Goal: Obtain resource: Obtain resource

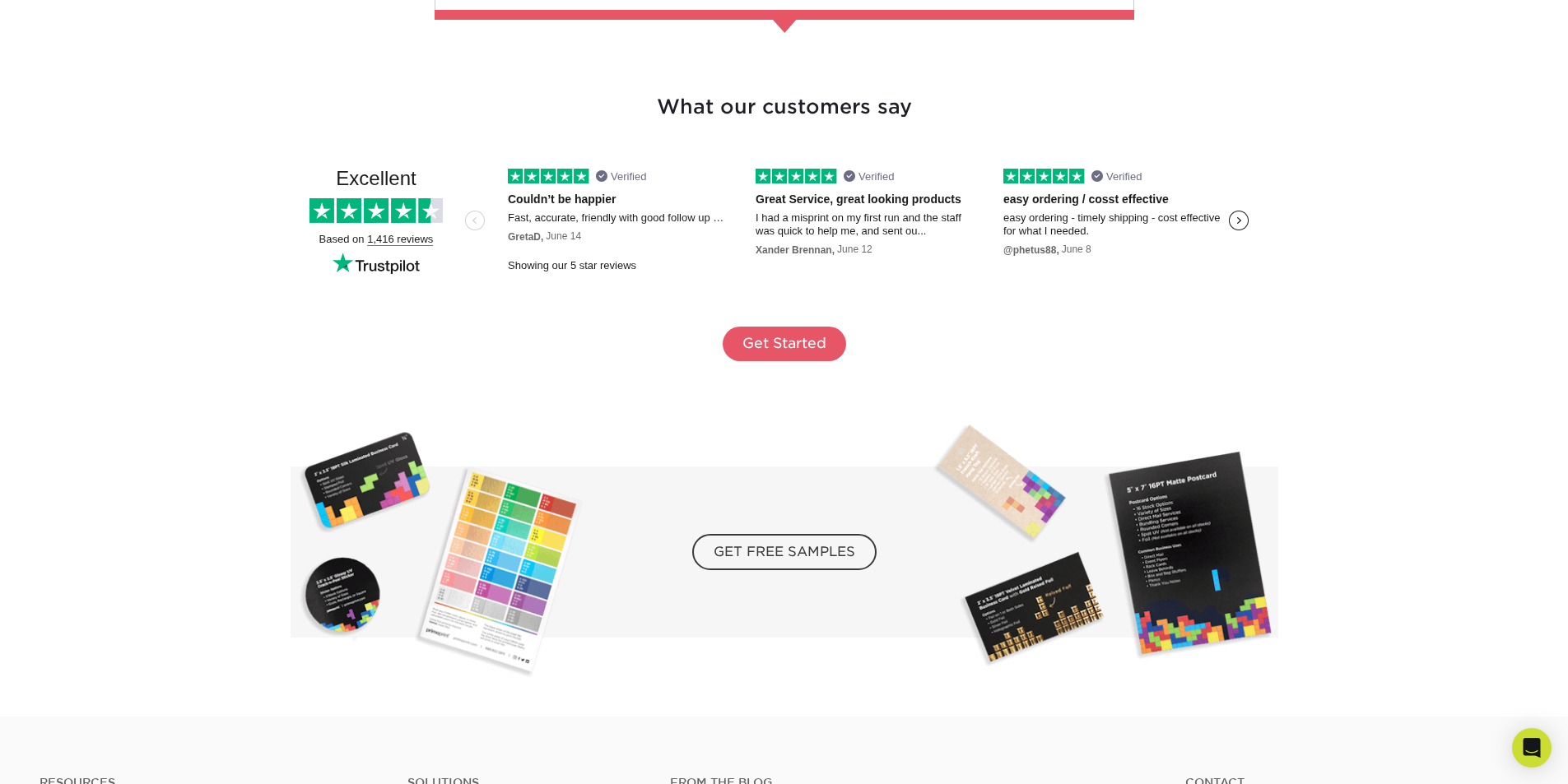
scroll to position [2880, 0]
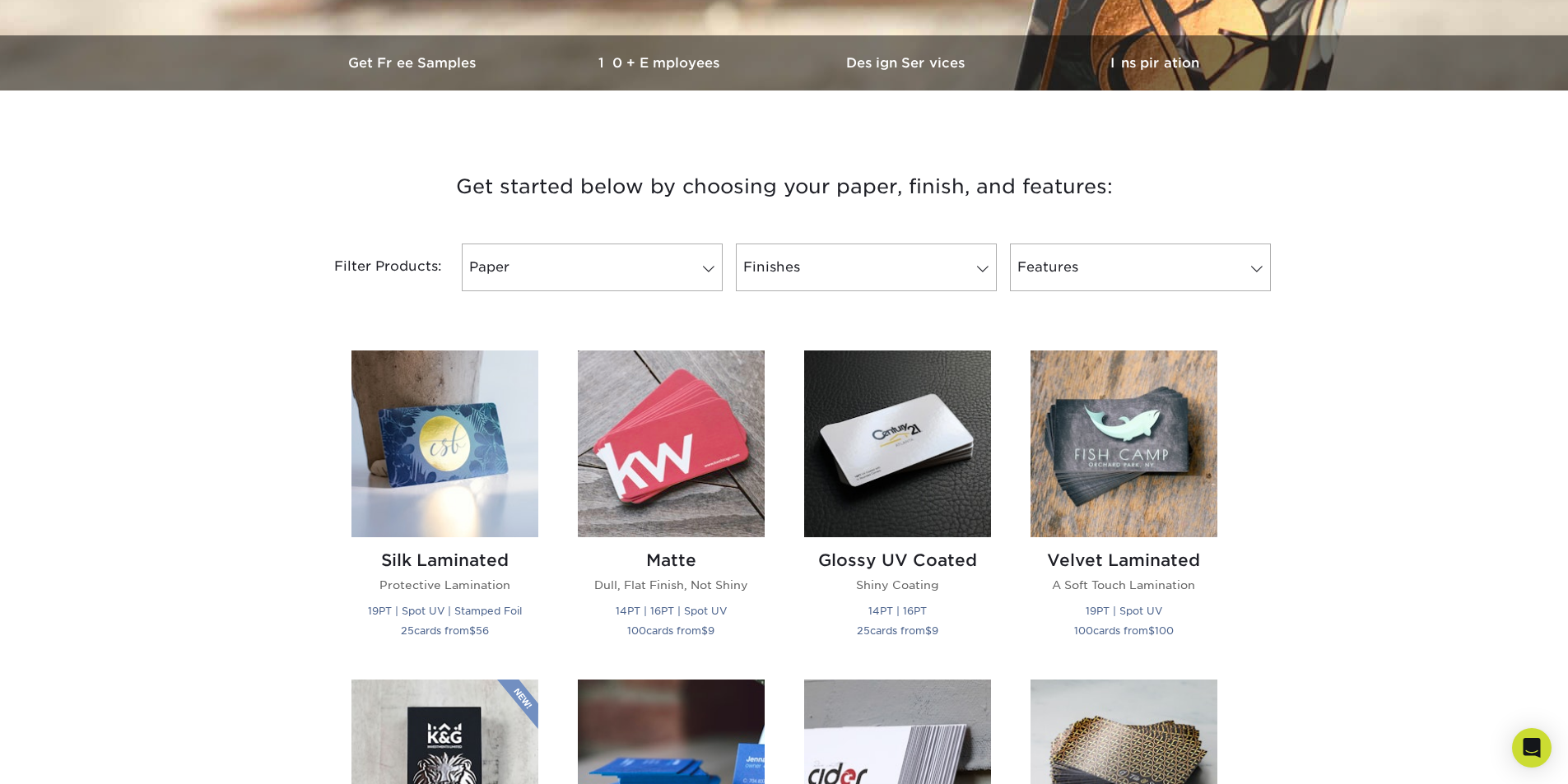
scroll to position [494, 0]
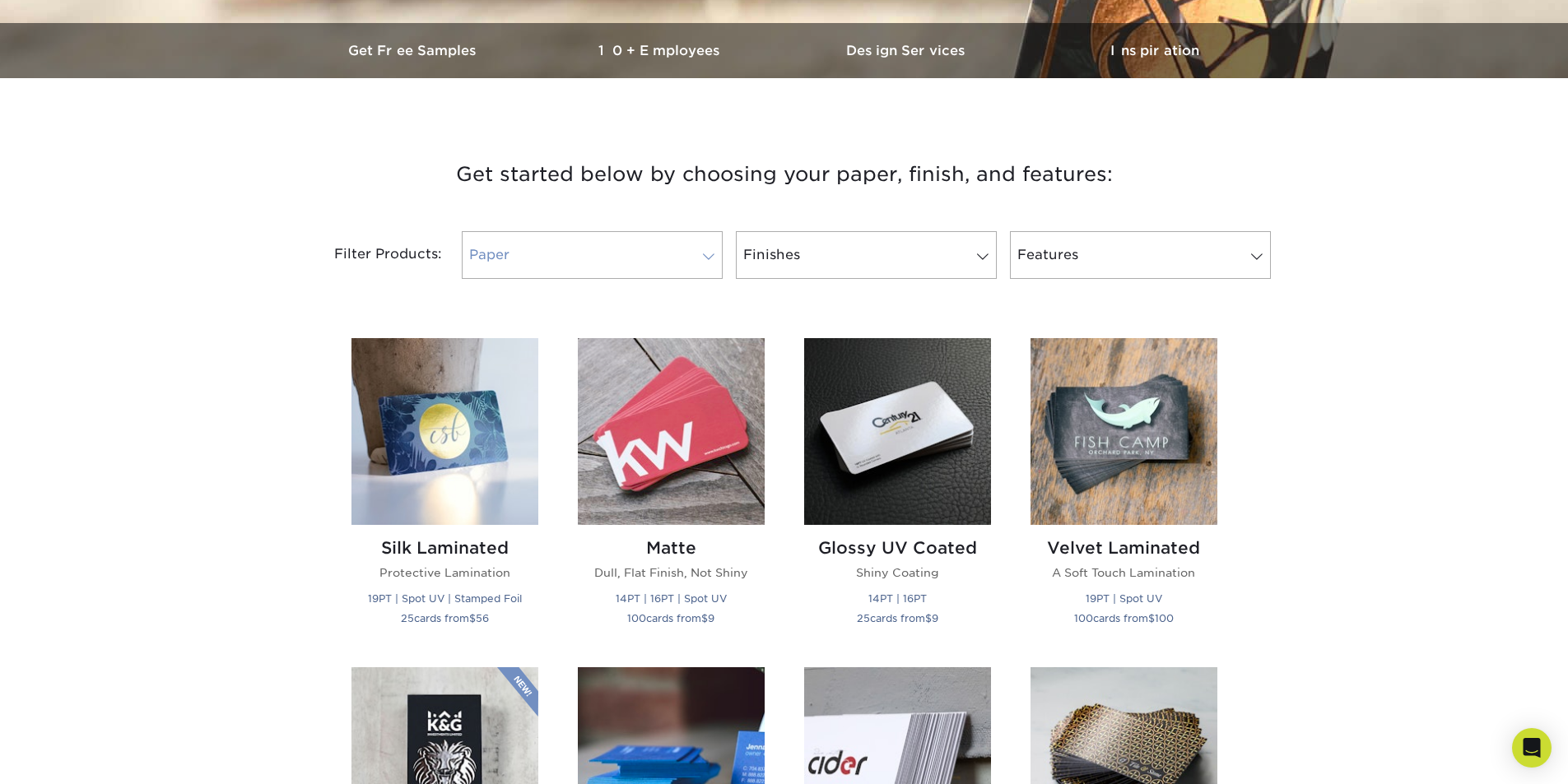
click at [642, 274] on link "Paper" at bounding box center [592, 256] width 261 height 48
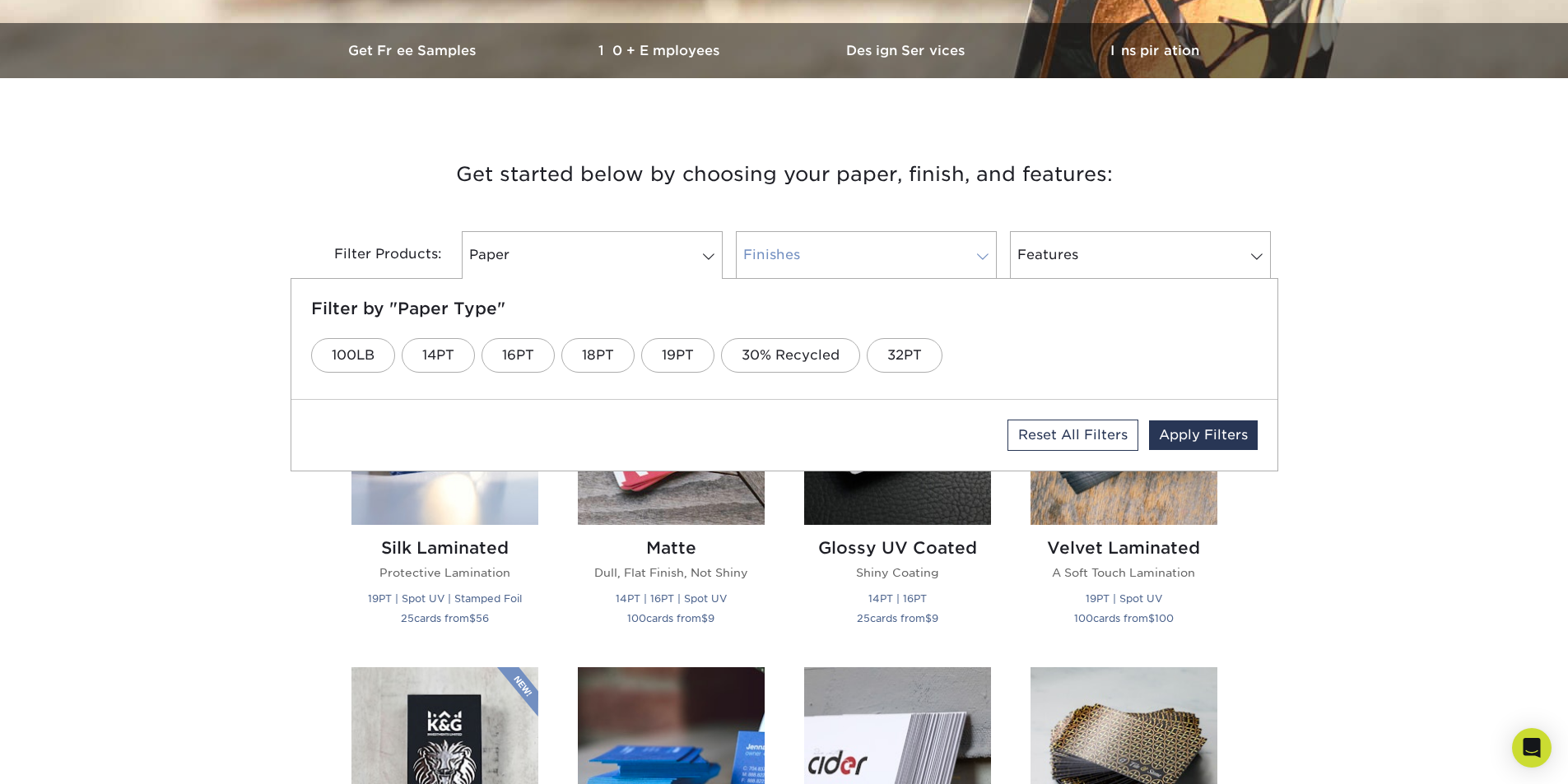
click at [865, 265] on link "Finishes" at bounding box center [866, 256] width 261 height 48
click at [1041, 255] on link "Features" at bounding box center [1140, 256] width 261 height 48
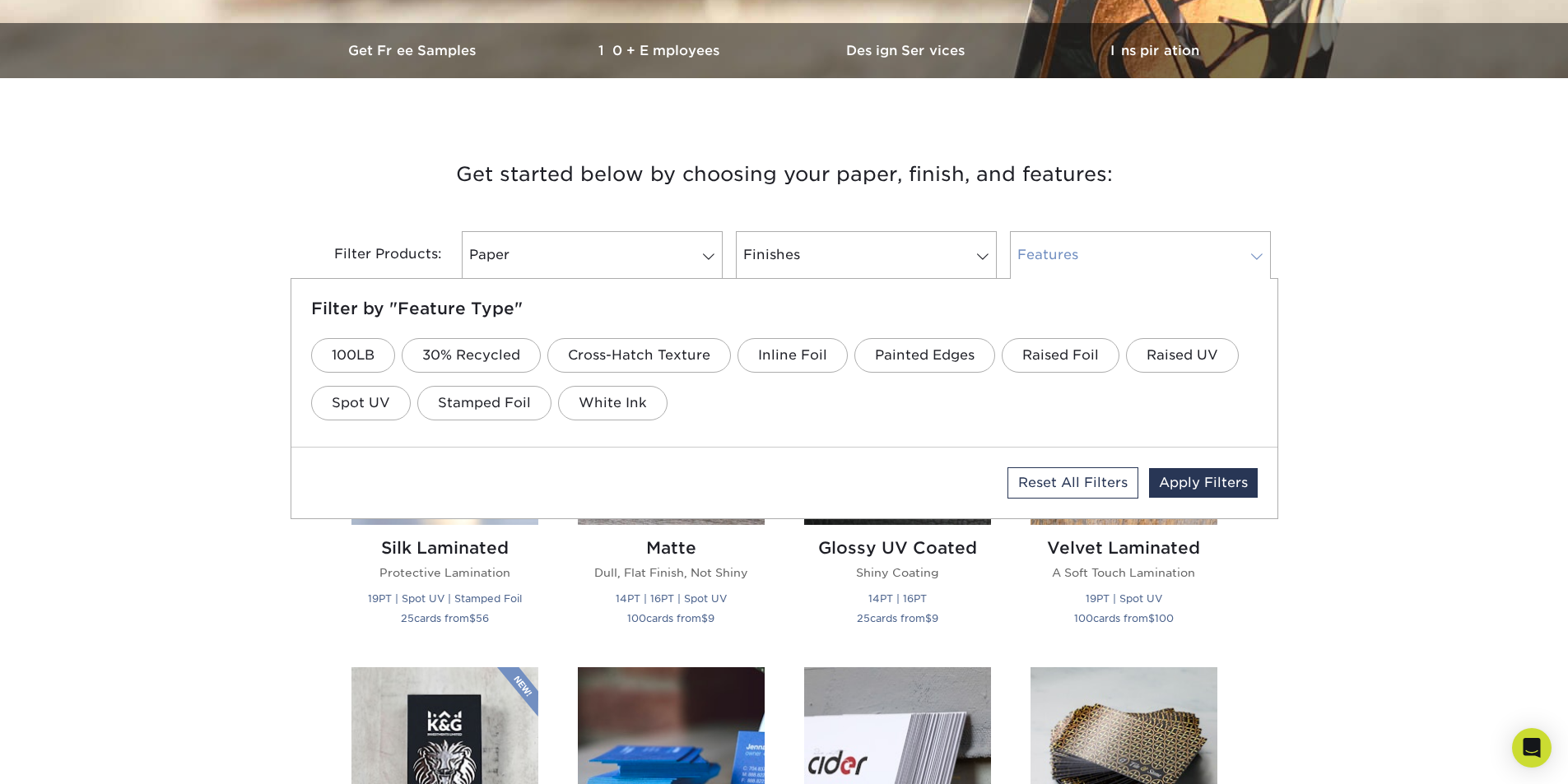
click at [1041, 255] on link "Features" at bounding box center [1140, 256] width 261 height 48
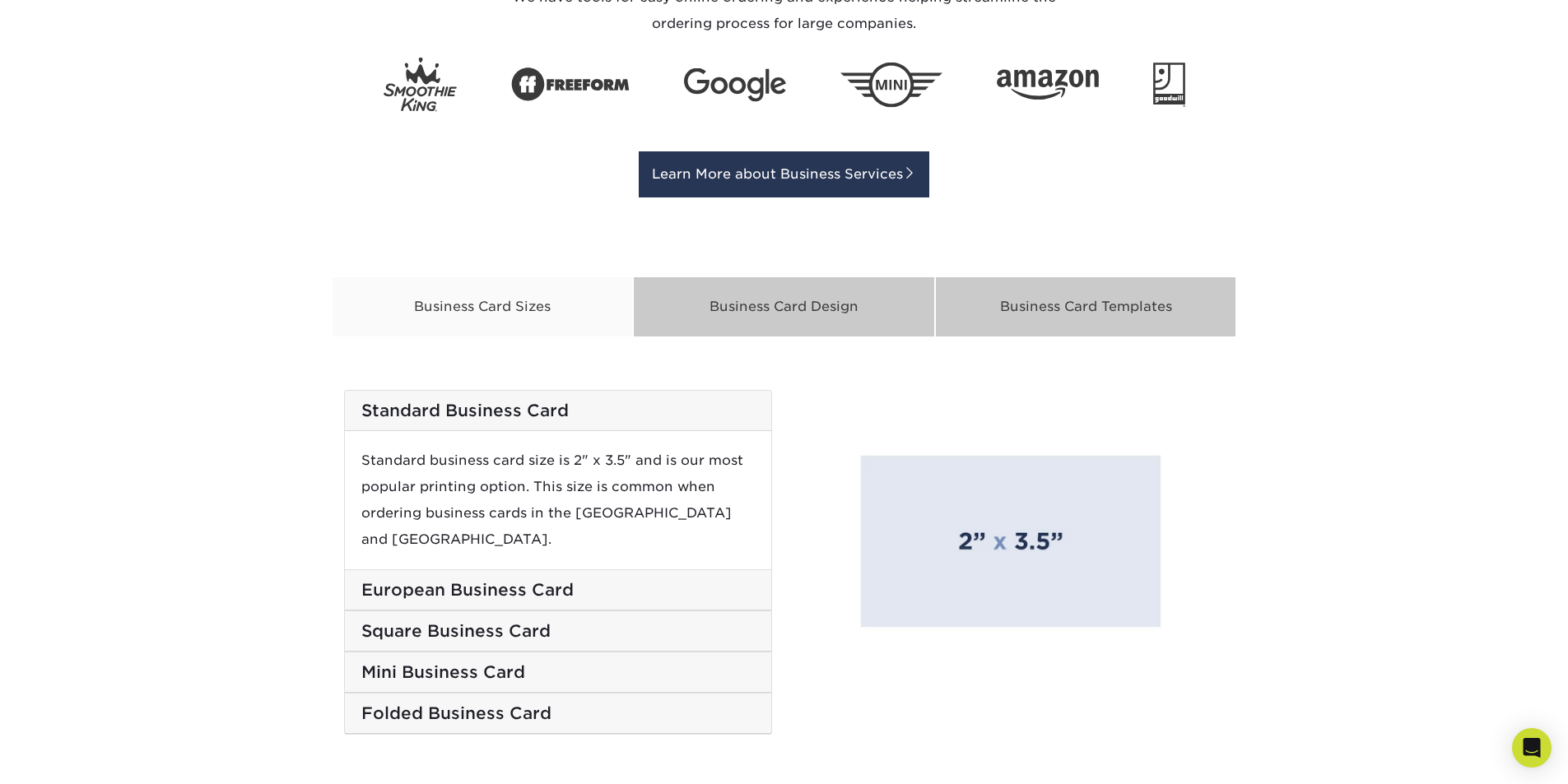
scroll to position [2552, 0]
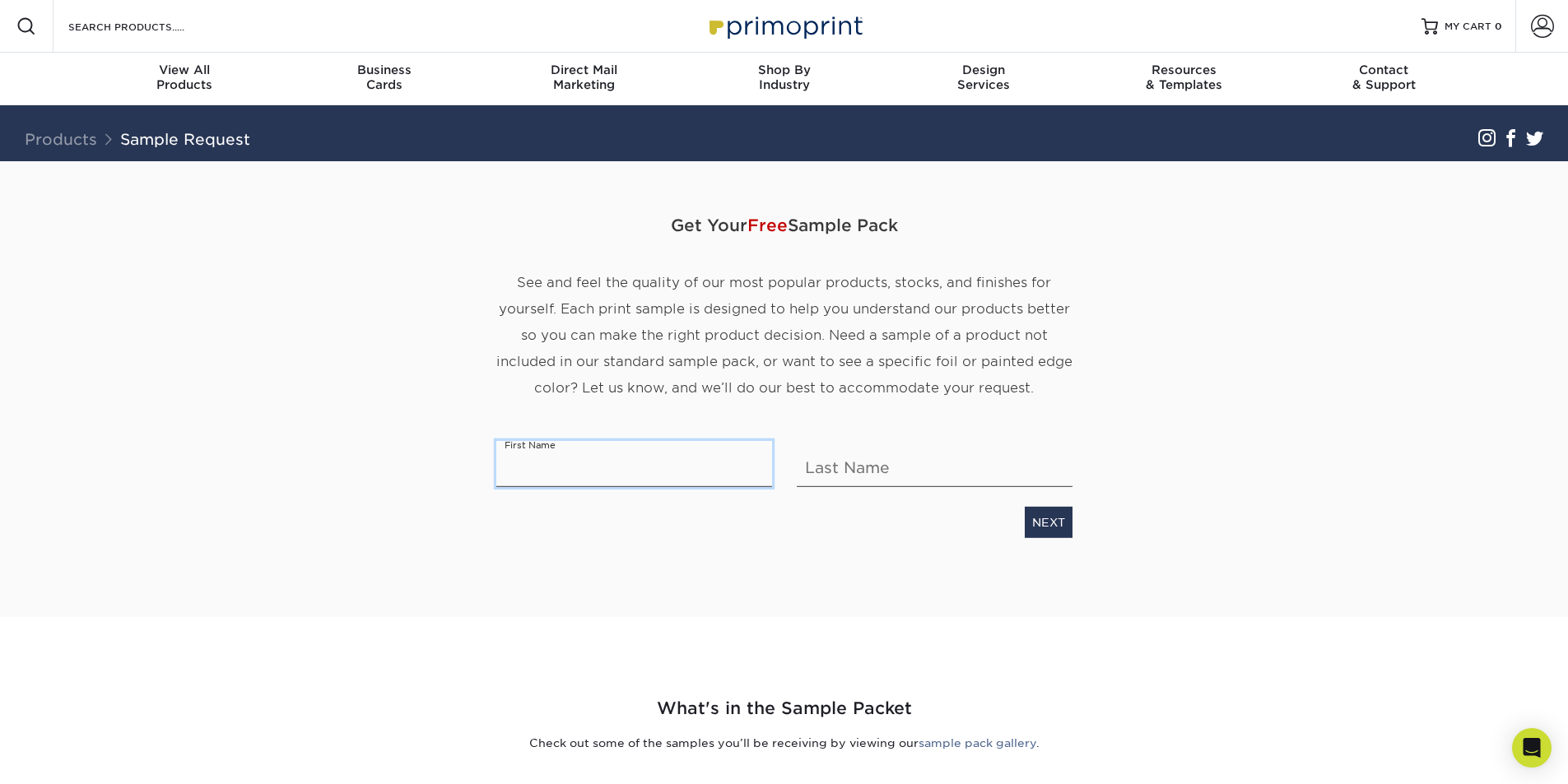
click at [610, 467] on input "text" at bounding box center [634, 464] width 275 height 46
type input "Klint"
type input "Mani"
click at [1052, 519] on link "NEXT" at bounding box center [1049, 523] width 48 height 31
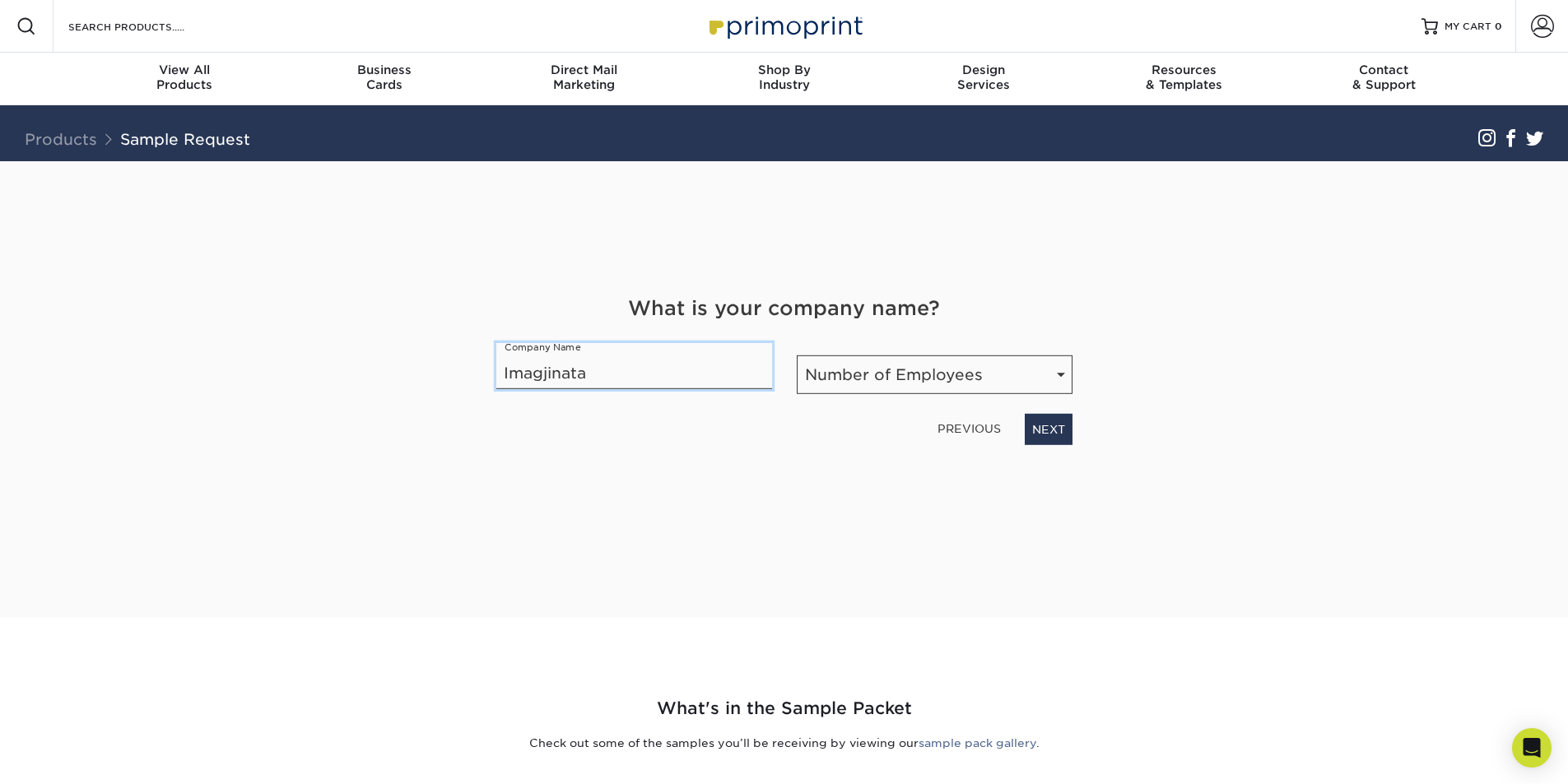
type input "Imagjinata"
click at [897, 378] on select "Number of Employees Self-employed 1-10 employees 11-50 employees 51-200 employe…" at bounding box center [934, 374] width 275 height 39
select select "1-10"
click at [796, 355] on select "Number of Employees Self-employed 1-10 employees 11-50 employees 51-200 employe…" at bounding box center [934, 374] width 275 height 39
click at [1045, 430] on link "NEXT" at bounding box center [1049, 430] width 48 height 31
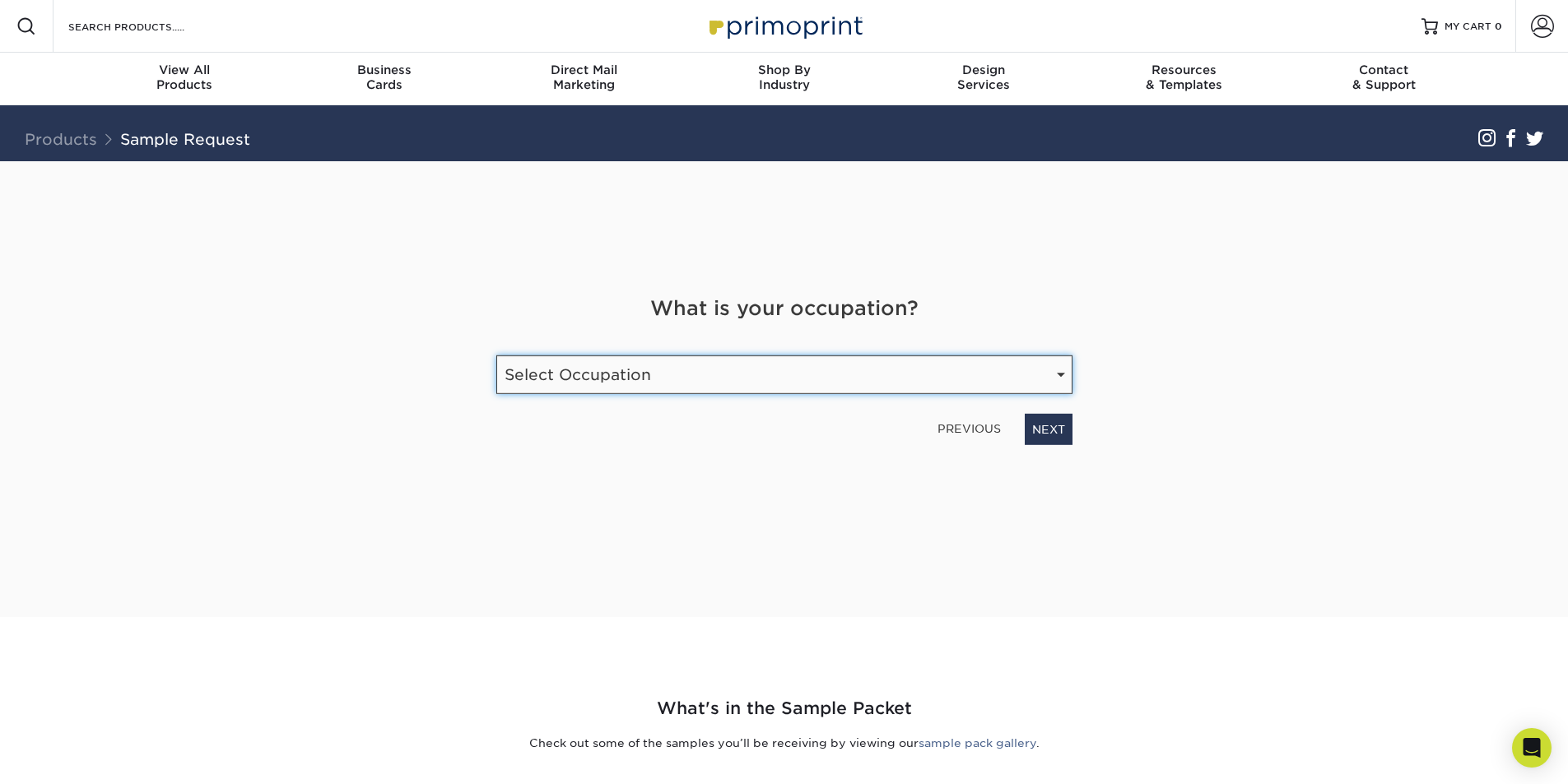
click at [639, 383] on select "Select Occupation Agency Automotive Blogger Cleaning Services Construction Educ…" at bounding box center [784, 374] width 576 height 39
select select "Print"
click at [496, 355] on select "Select Occupation Agency Automotive Blogger Cleaning Services Construction Educ…" at bounding box center [784, 374] width 576 height 39
click at [764, 370] on select "Select Occupation Agency Automotive Blogger Cleaning Services Construction Educ…" at bounding box center [784, 374] width 576 height 39
click at [496, 355] on select "Select Occupation Agency Automotive Blogger Cleaning Services Construction Educ…" at bounding box center [784, 374] width 576 height 39
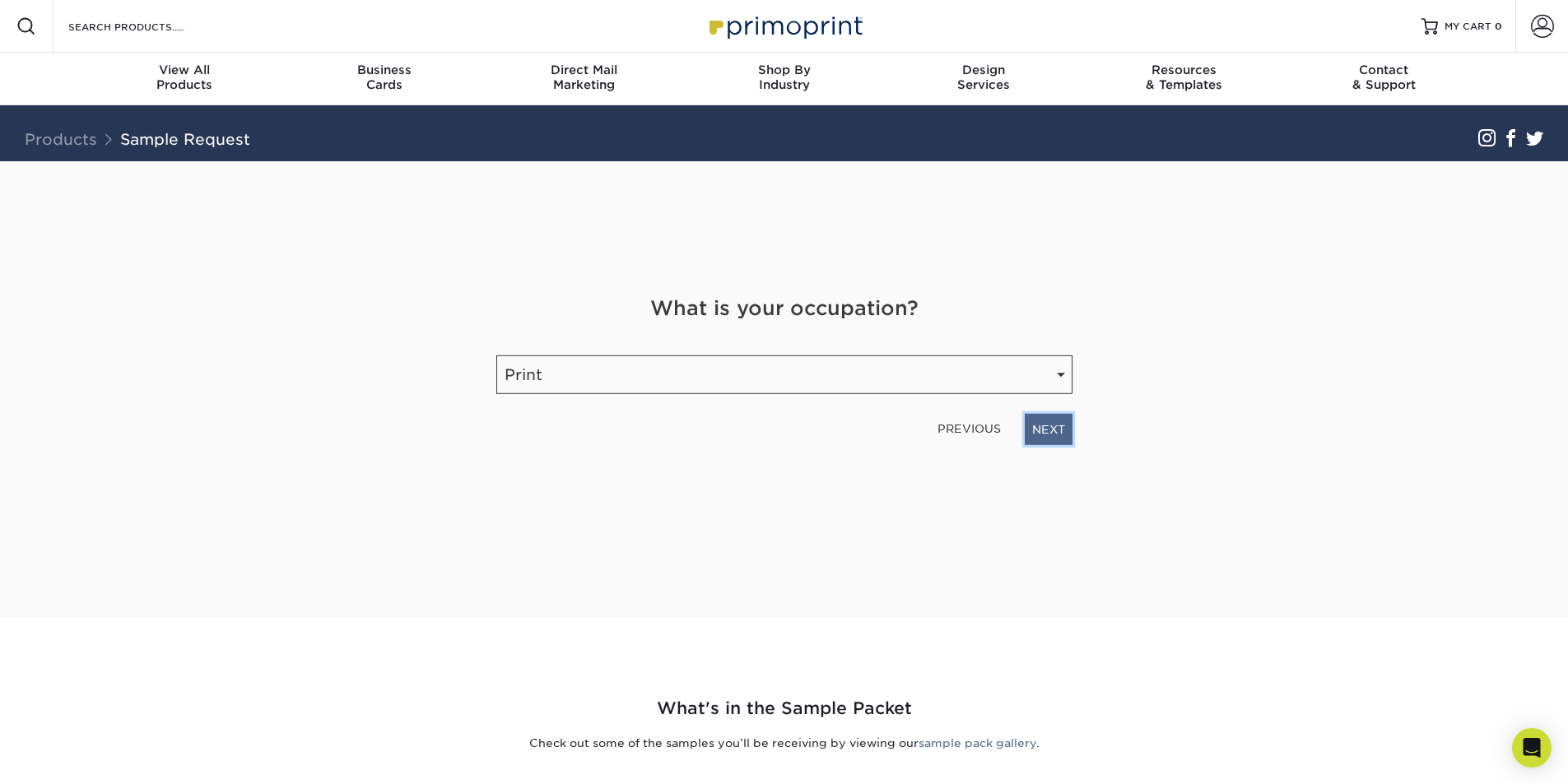
click at [1051, 428] on link "NEXT" at bounding box center [1049, 430] width 48 height 31
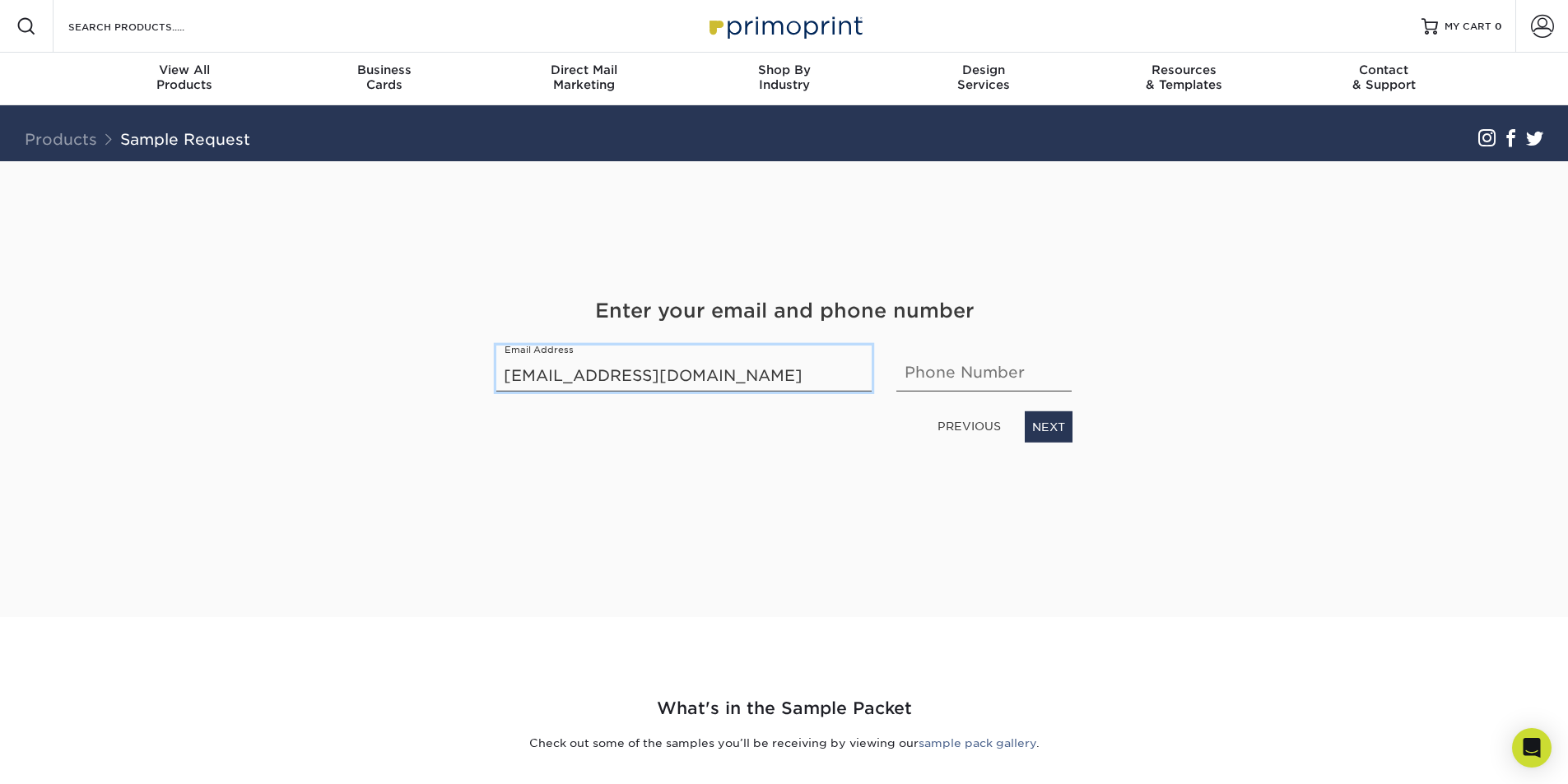
type input "Klintmani@gmail.com"
type input "+355 693454700"
click at [1035, 439] on link "NEXT" at bounding box center [1049, 427] width 48 height 31
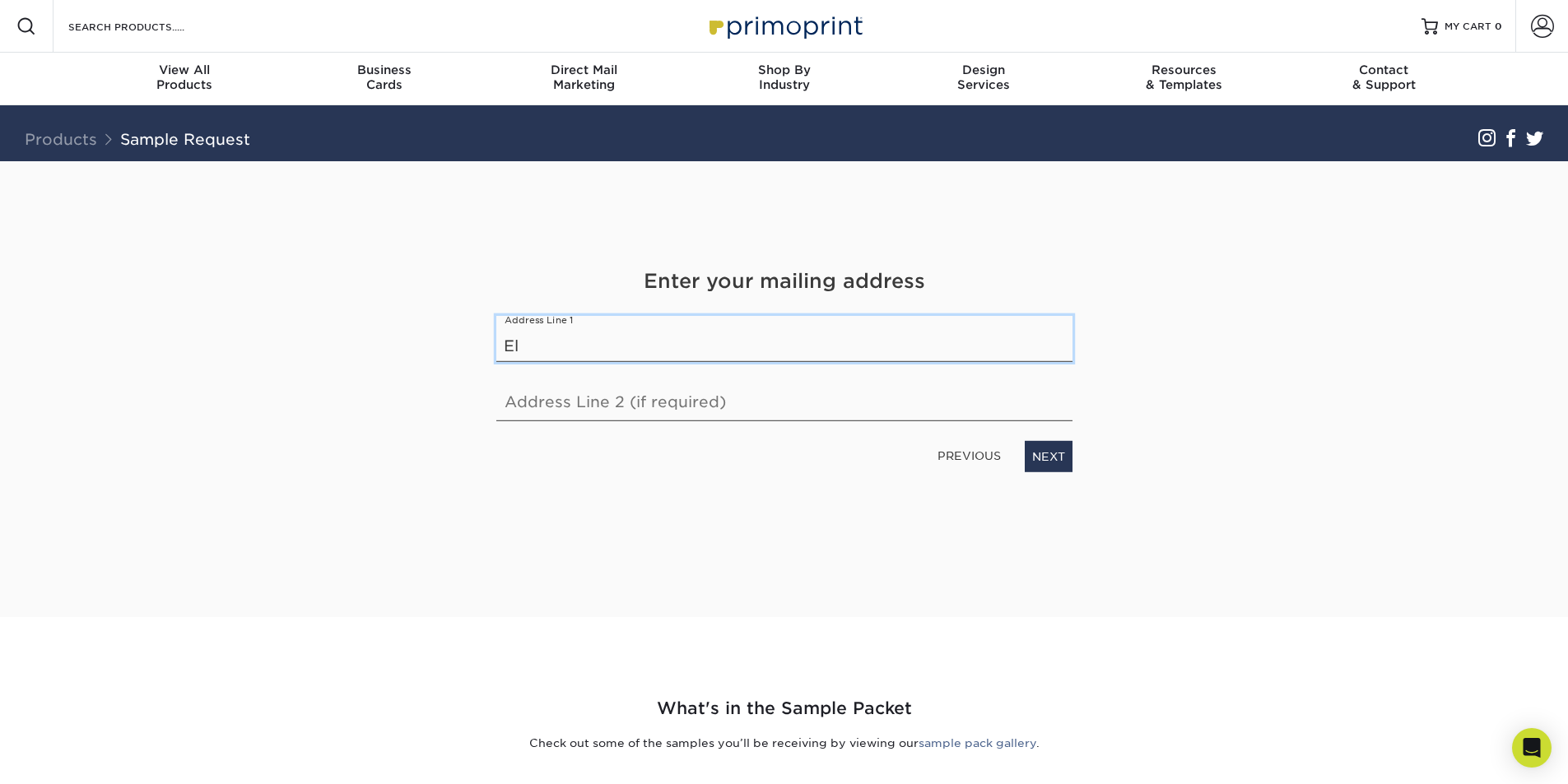
type input "E"
type input "Lgj. Syrja Dylgjeri, Elbasan Albania"
click at [1043, 453] on link "NEXT" at bounding box center [1049, 457] width 48 height 31
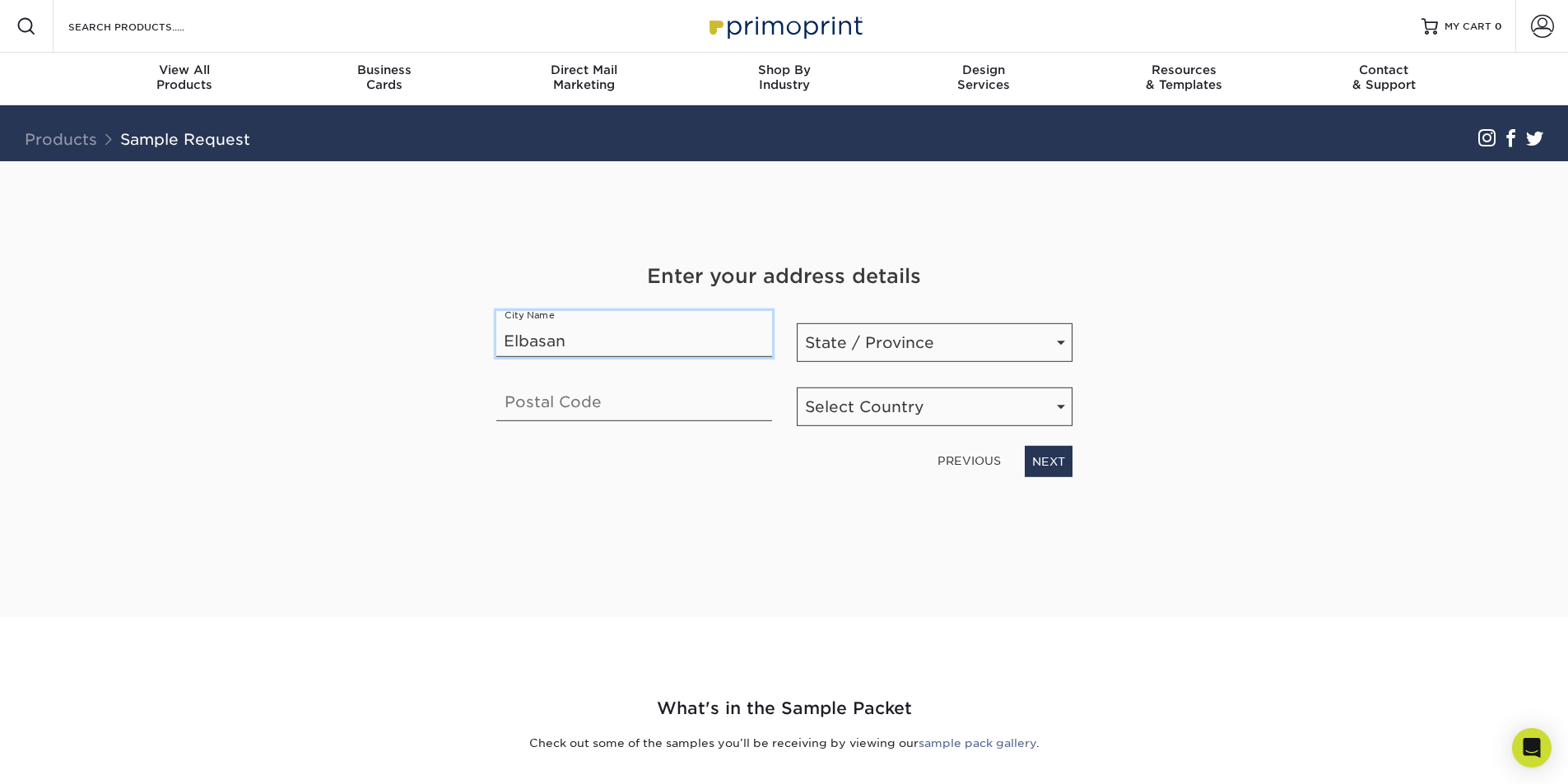
type input "Elbasan"
select select "AL"
click at [893, 328] on select "State / Province Alabama Alaska Arizona Arkansas California Colorado Connecticu…" at bounding box center [934, 342] width 275 height 39
select select "AL"
click at [796, 323] on select "State / Province Alabama Alaska Arizona Arkansas California Colorado Connecticu…" at bounding box center [934, 342] width 275 height 39
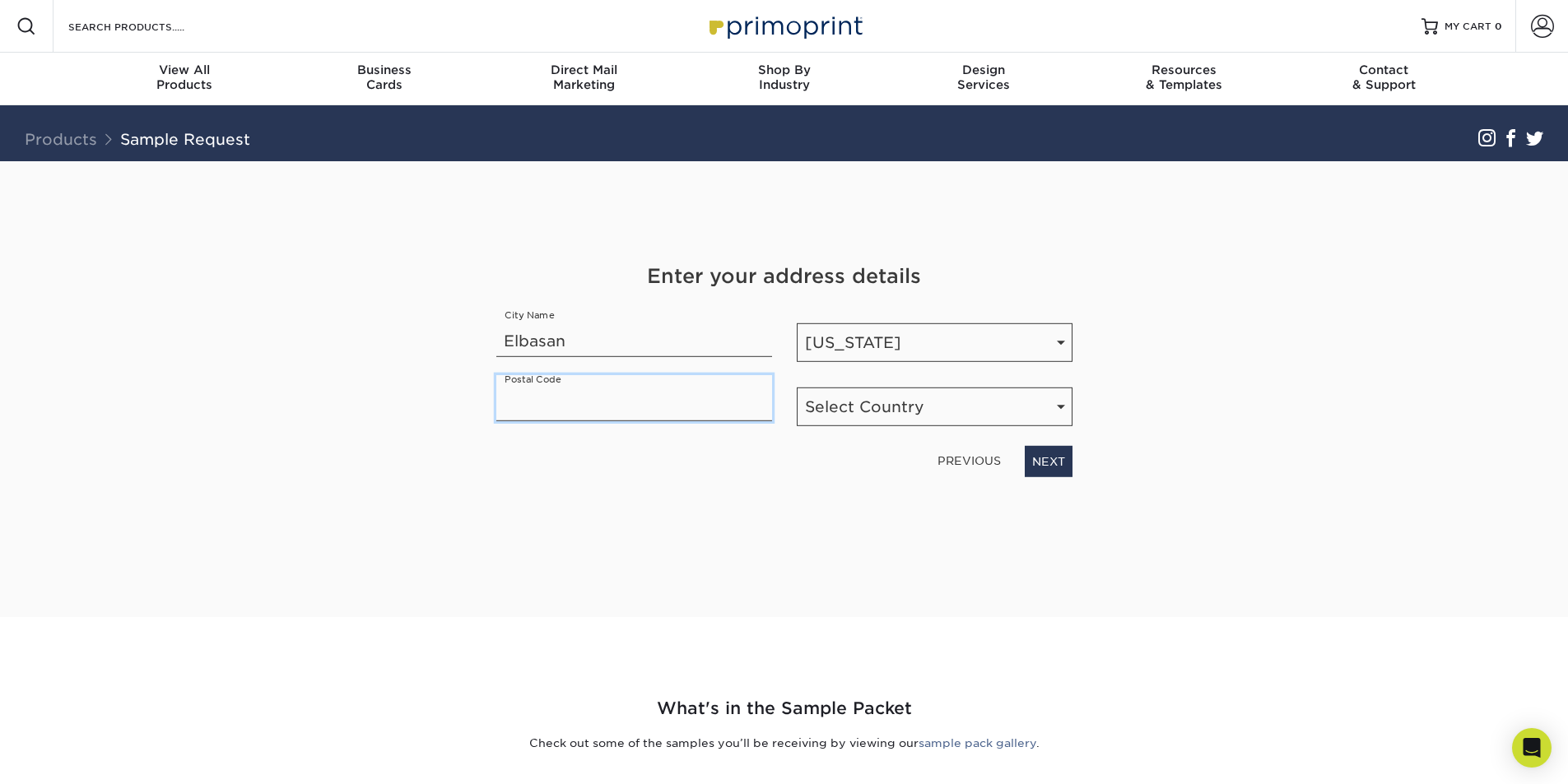
click at [627, 402] on input "text" at bounding box center [634, 398] width 275 height 46
click at [854, 409] on select "Select Country United States Canada" at bounding box center [934, 406] width 275 height 39
select select "US"
click at [796, 387] on select "Select Country United States Canada" at bounding box center [934, 406] width 275 height 39
click at [723, 404] on input "text" at bounding box center [634, 398] width 275 height 46
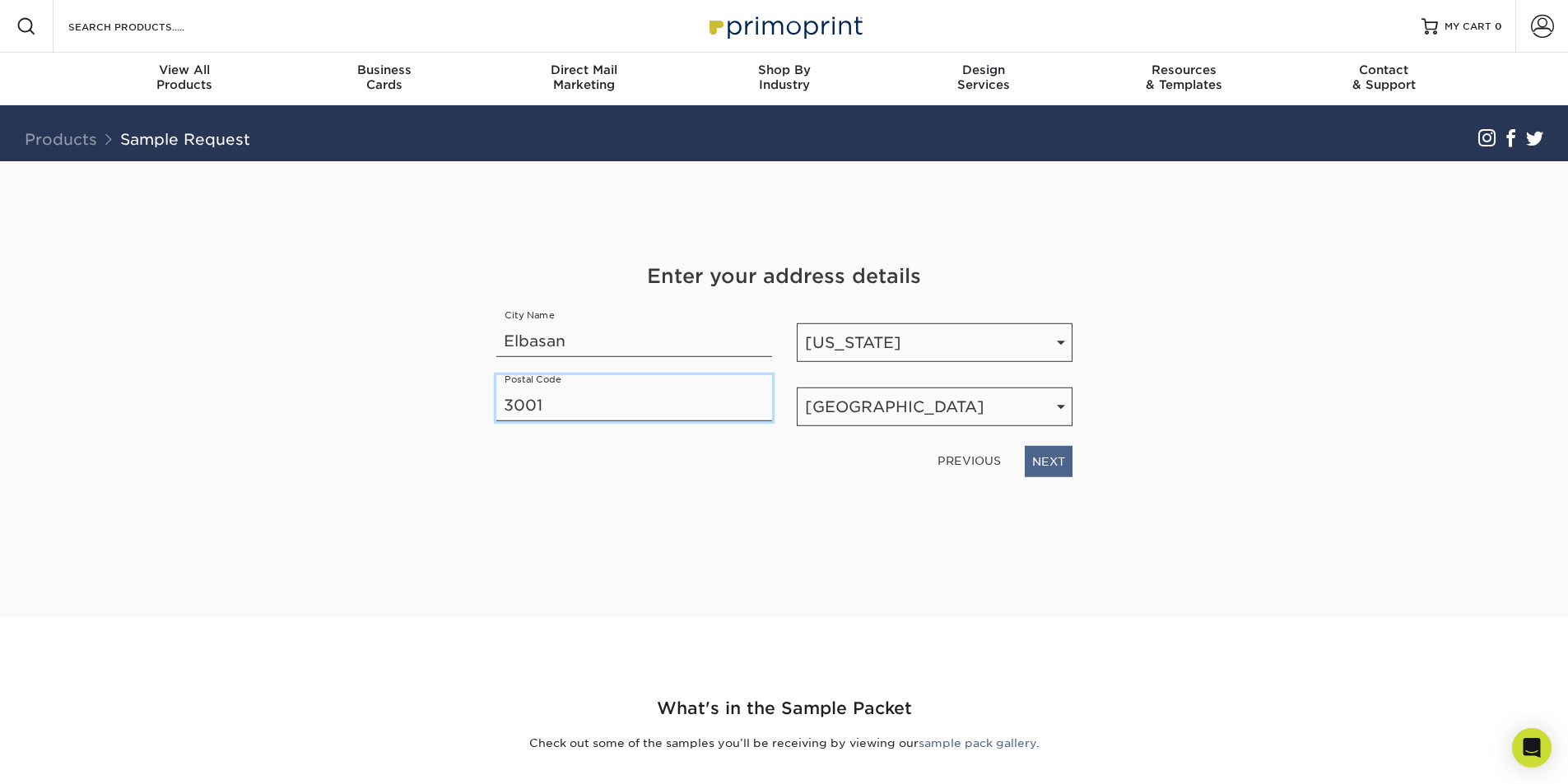
type input "3001"
click at [1047, 462] on link "NEXT" at bounding box center [1049, 462] width 48 height 31
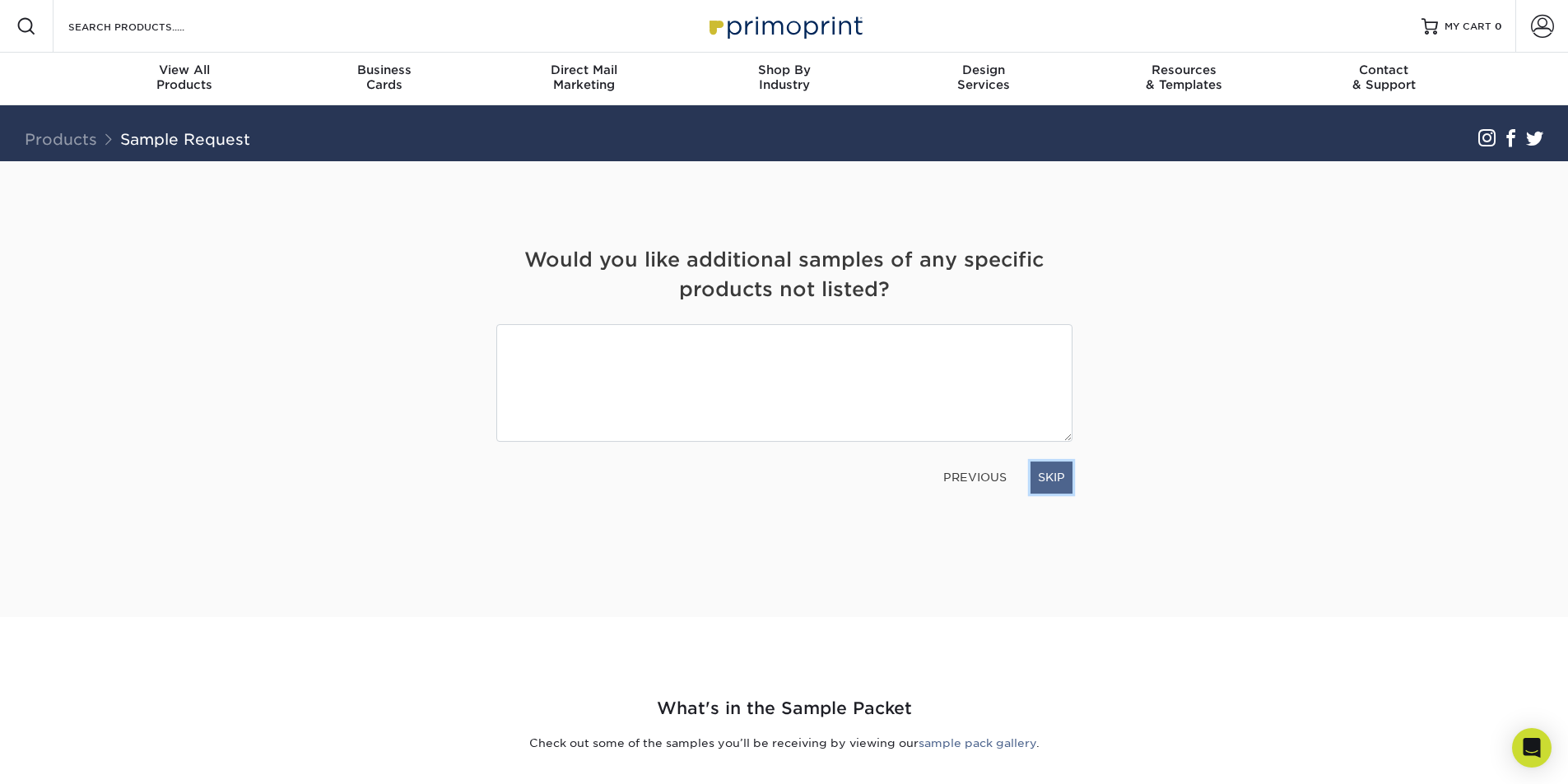
click at [1064, 479] on link "SKIP" at bounding box center [1051, 477] width 42 height 31
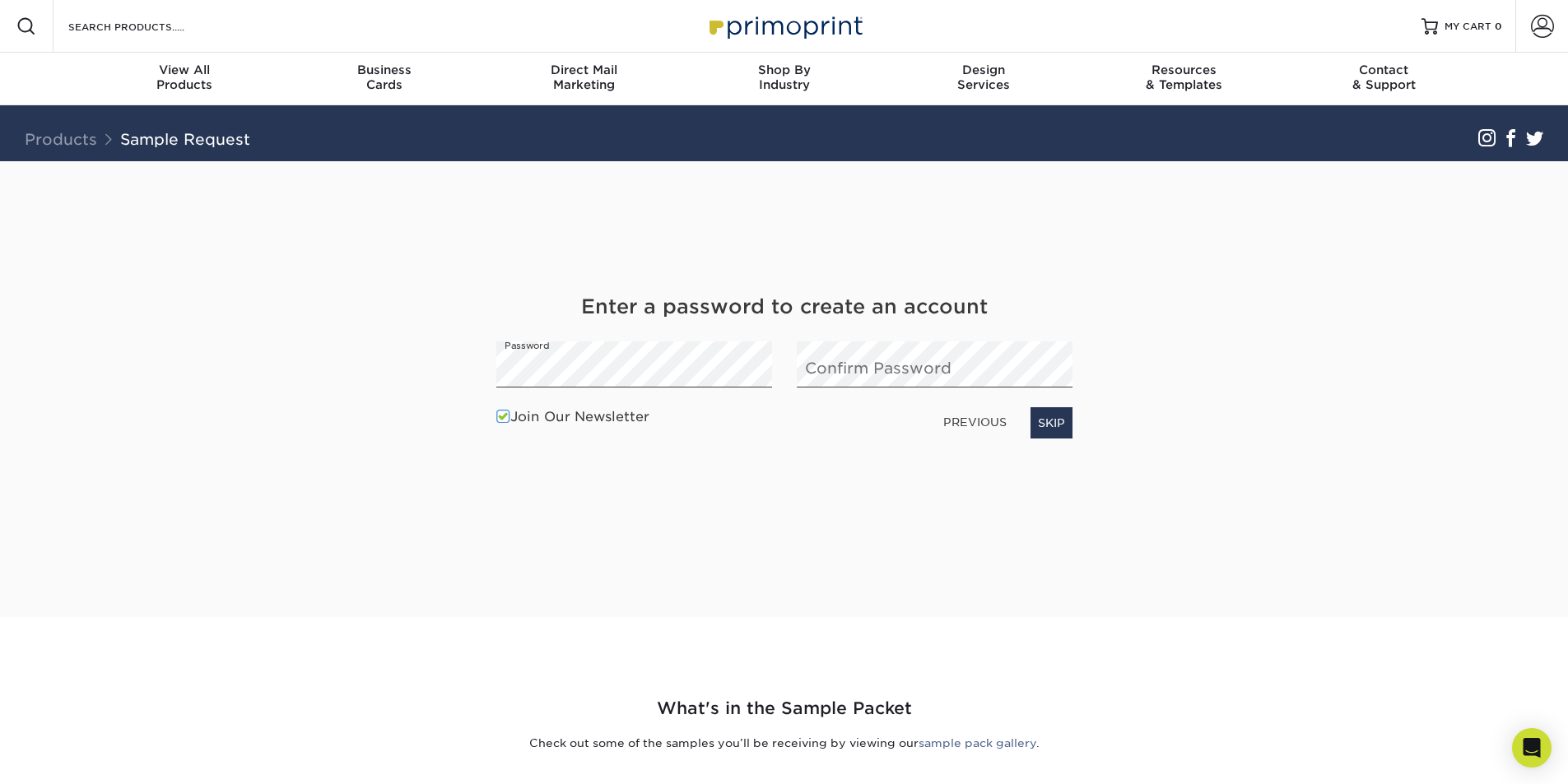
click at [589, 415] on label "Join Our Newsletter" at bounding box center [573, 417] width 153 height 20
click at [0, 0] on input "Join Our Newsletter" at bounding box center [0, 0] width 0 height 0
click at [1052, 415] on link "NEXT" at bounding box center [1049, 423] width 48 height 31
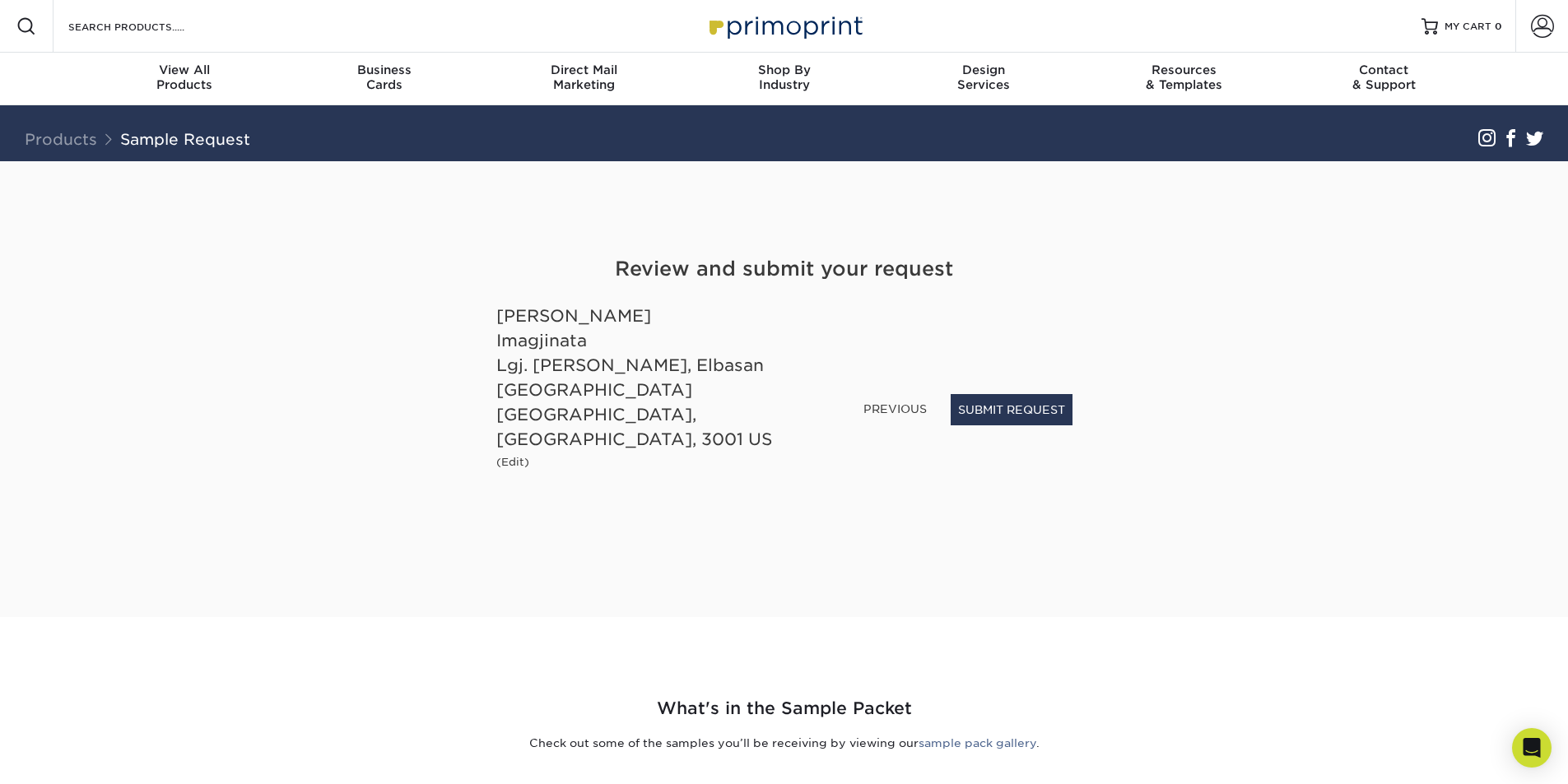
click at [996, 425] on button "SUBMIT REQUEST" at bounding box center [1012, 410] width 122 height 31
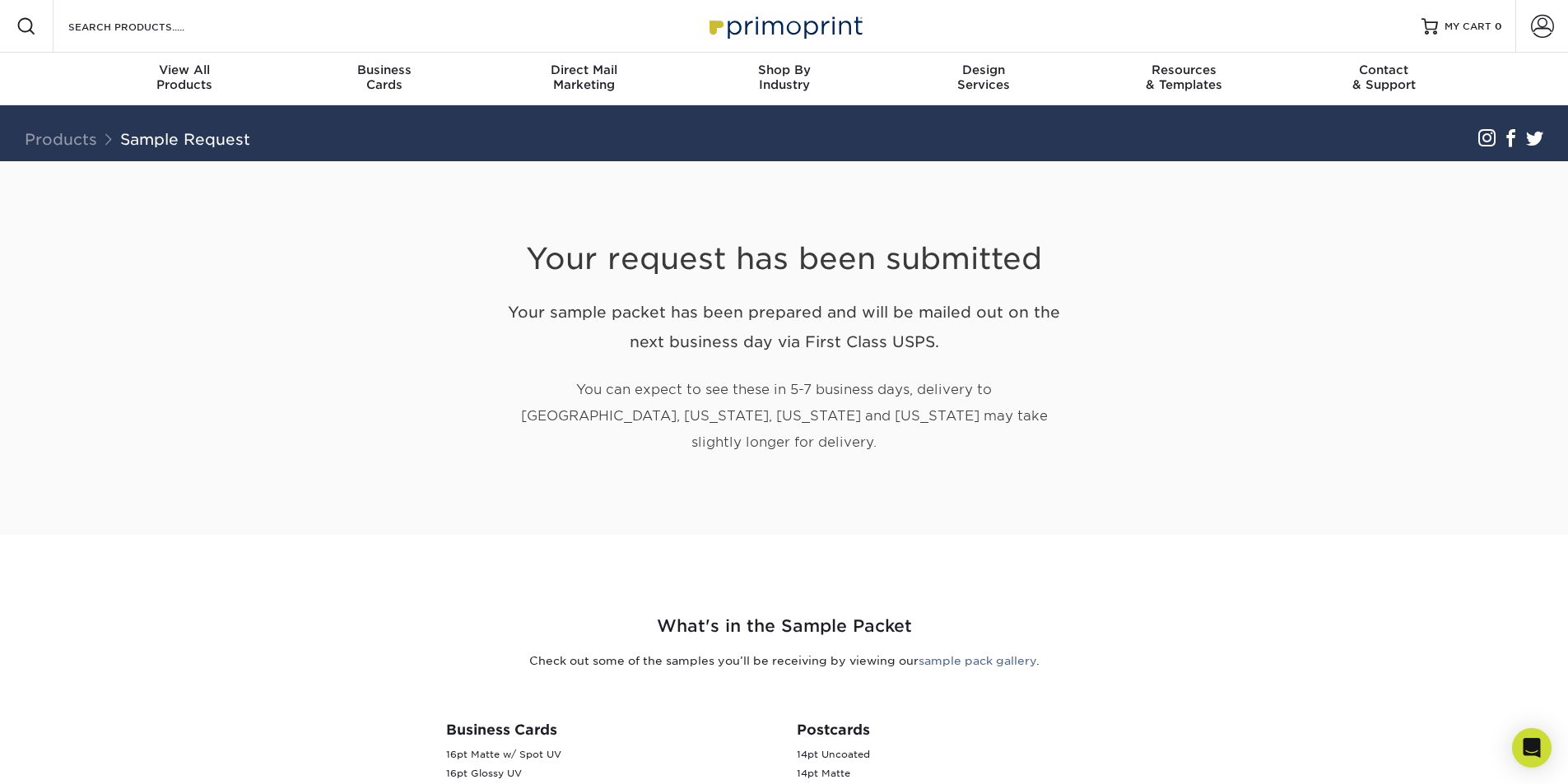
click at [83, 138] on link "Products" at bounding box center [61, 139] width 73 height 18
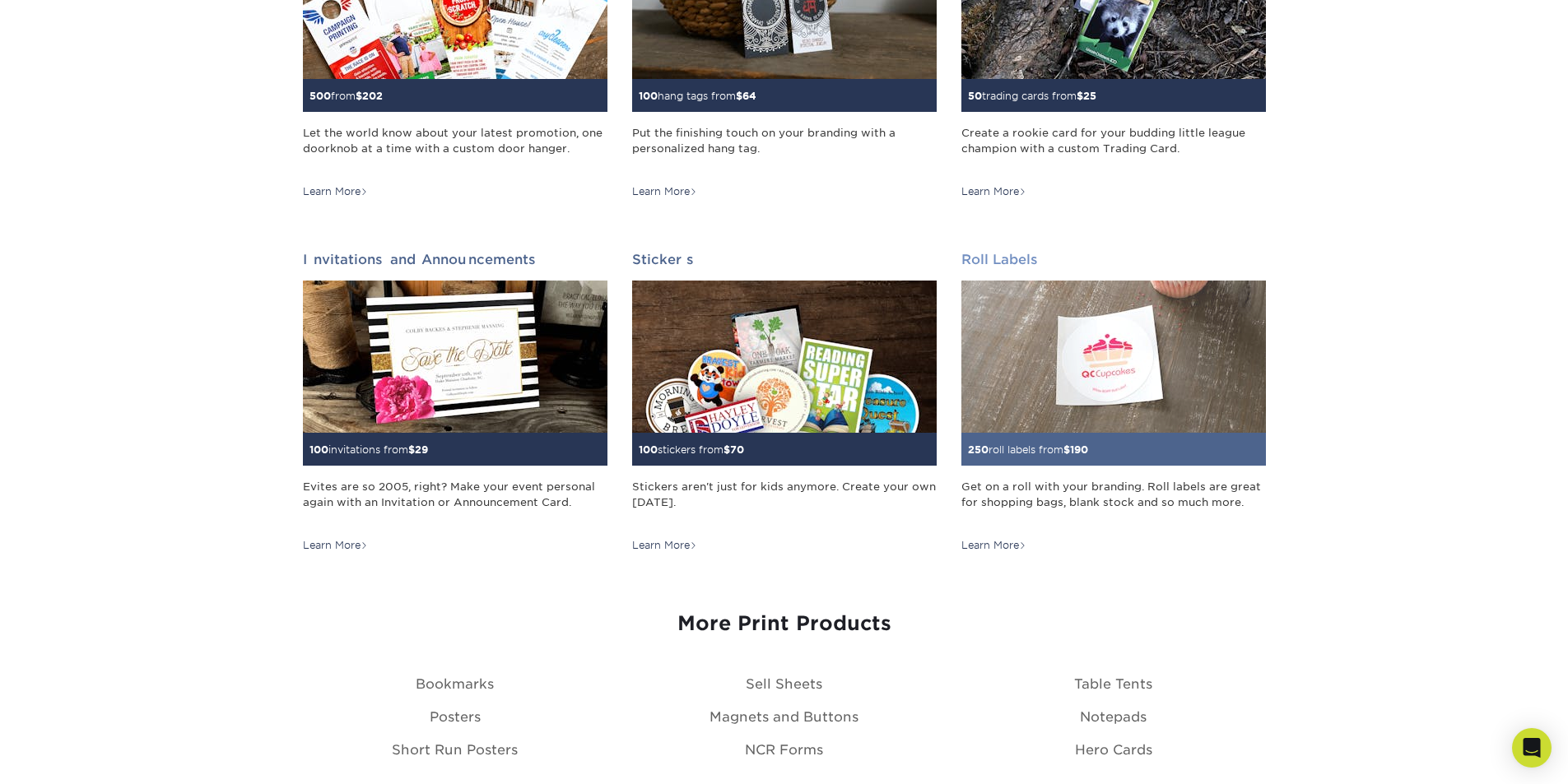
scroll to position [1645, 0]
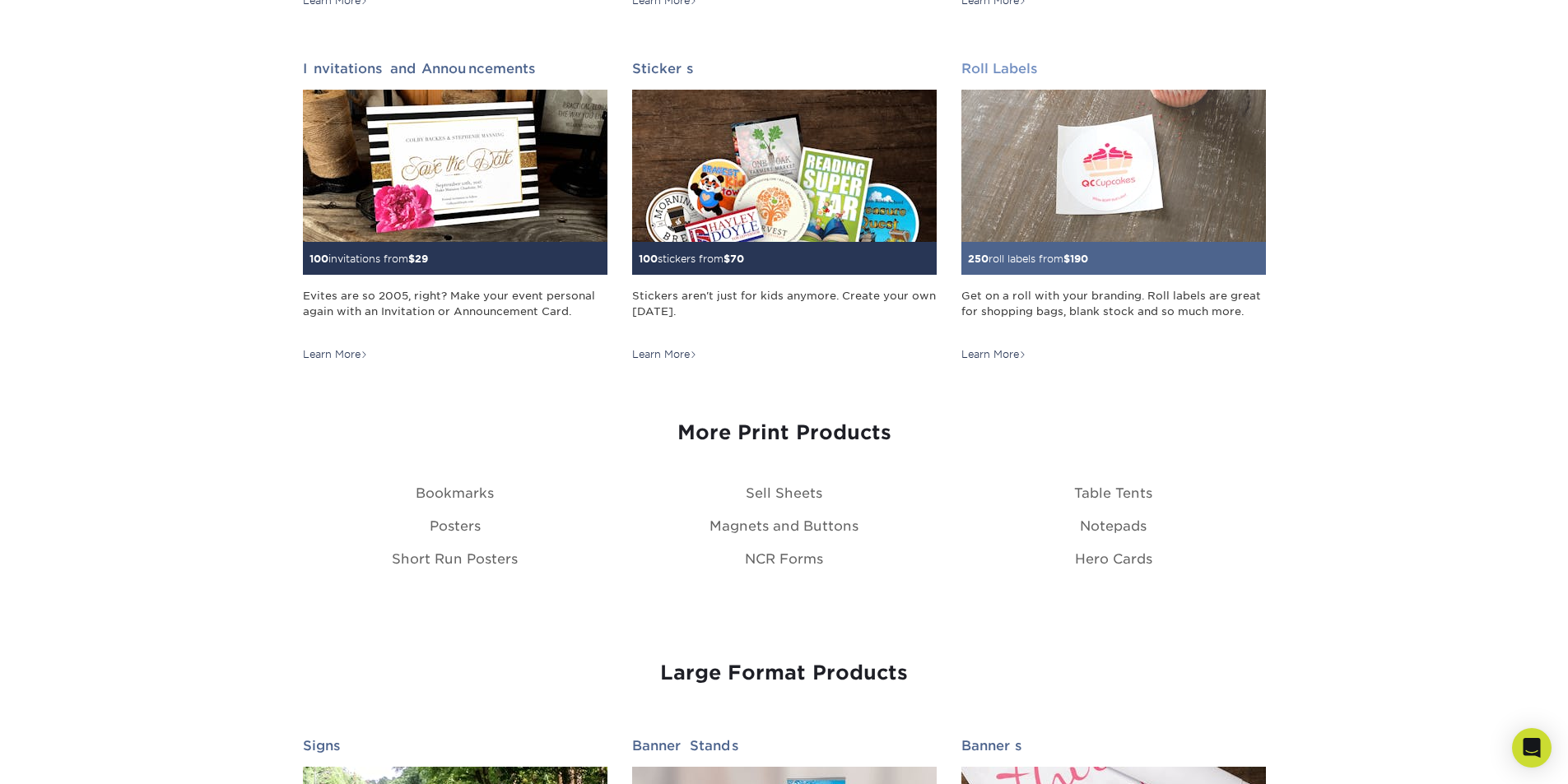
click at [1097, 191] on img at bounding box center [1113, 166] width 304 height 153
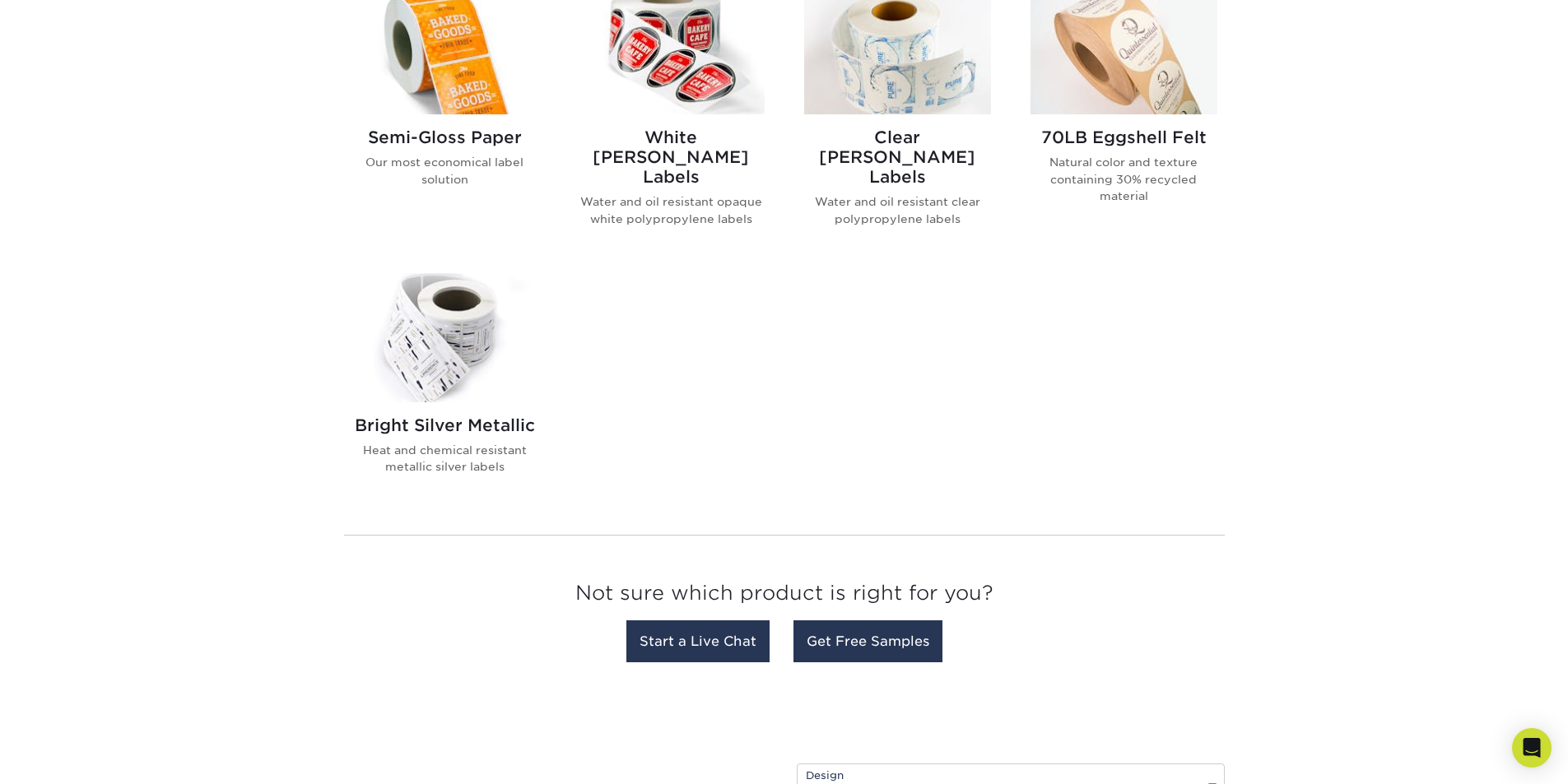
scroll to position [740, 0]
click at [849, 620] on link "Get Free Samples" at bounding box center [867, 641] width 149 height 42
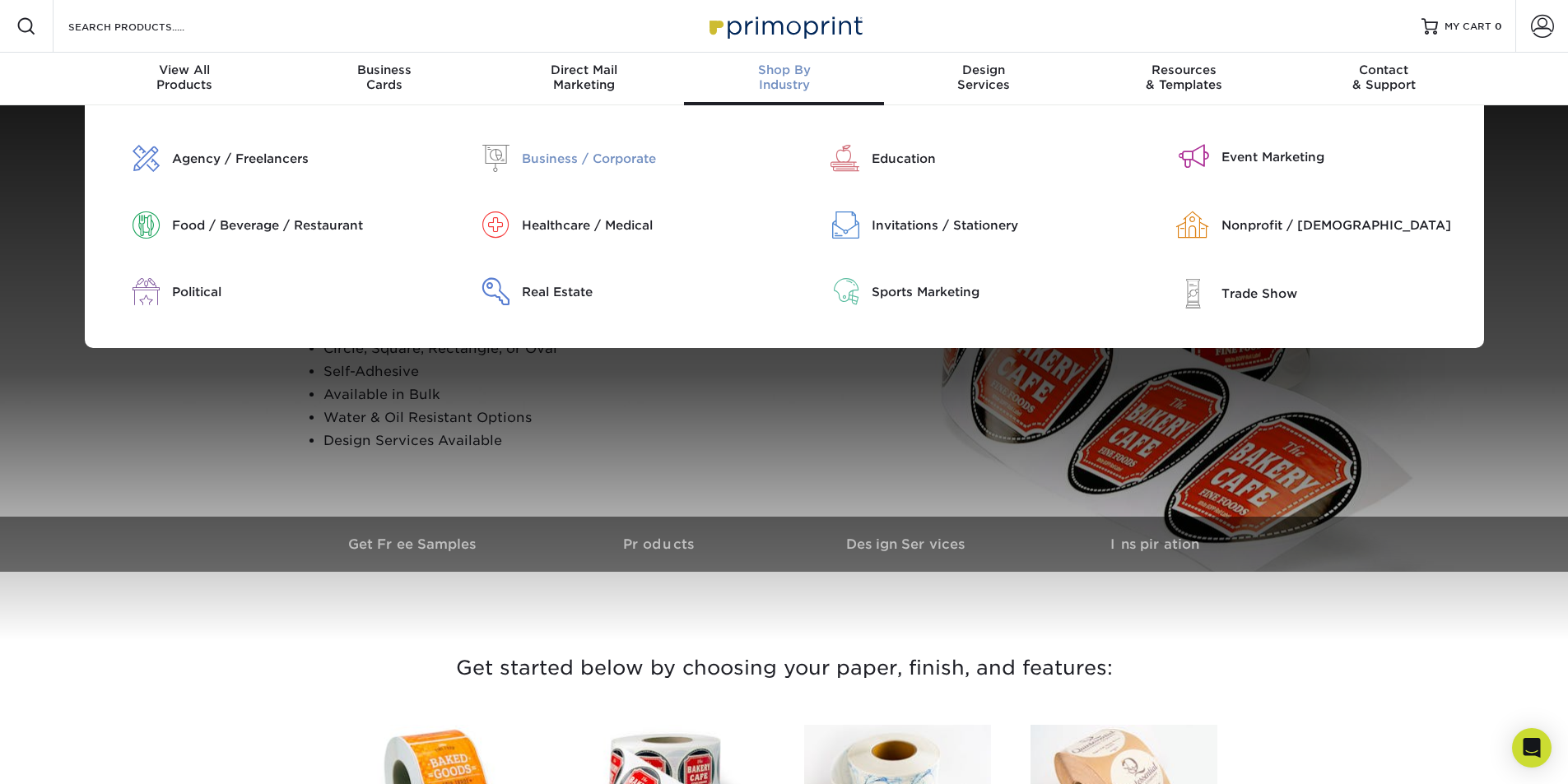
click at [614, 167] on div "Business / Corporate" at bounding box center [646, 159] width 250 height 18
